Goal: Check status

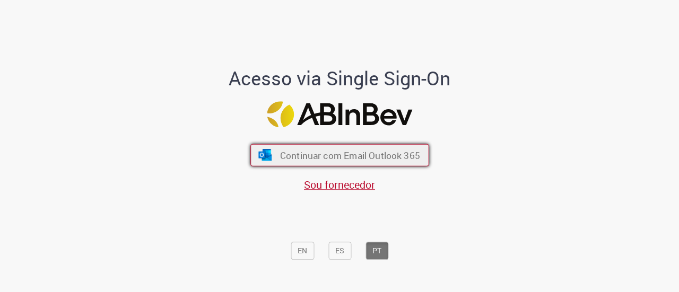
click at [384, 151] on span "Continuar com Email Outlook 365" at bounding box center [350, 155] width 140 height 12
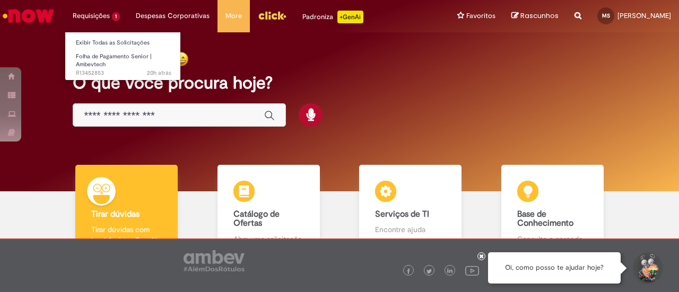
click at [92, 10] on li "Requisições 1 Exibir Todas as Solicitações Folha de Pagamento Senior | Ambevtec…" at bounding box center [96, 16] width 63 height 32
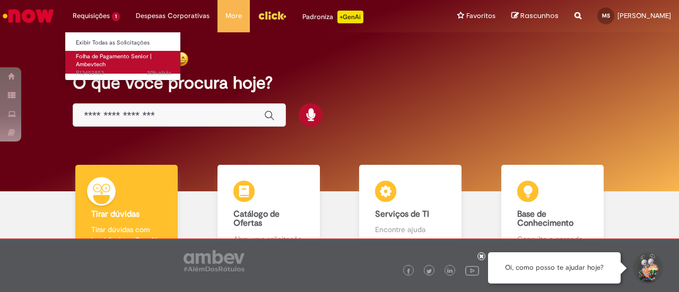
click at [111, 66] on link "Folha de Pagamento Senior | Ambevtech 20h atrás 20 horas atrás R13452853" at bounding box center [123, 62] width 117 height 23
